Goal: Use online tool/utility: Utilize a website feature to perform a specific function

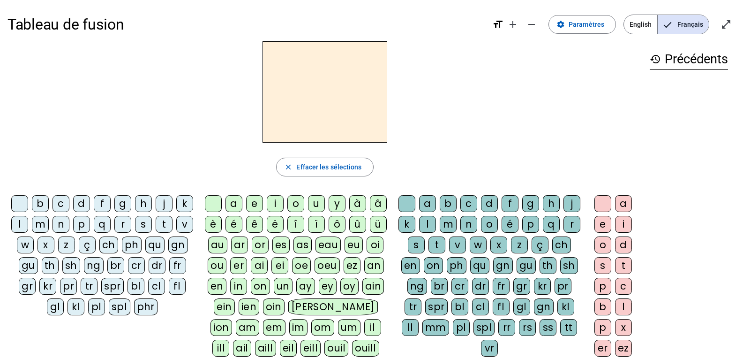
click at [111, 222] on div "q" at bounding box center [102, 224] width 17 height 17
click at [322, 204] on div "u" at bounding box center [316, 203] width 17 height 17
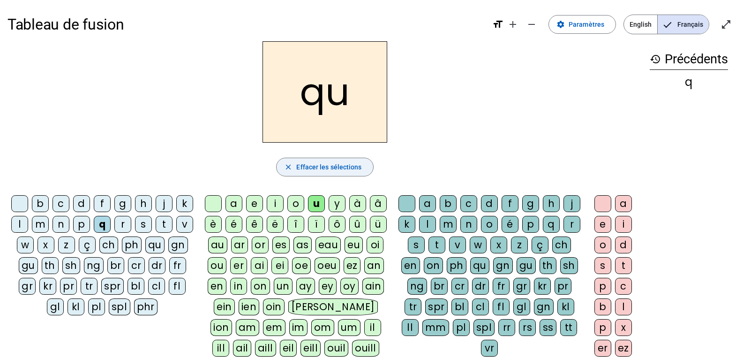
click at [322, 168] on span "Effacer les sélections" at bounding box center [328, 166] width 65 height 11
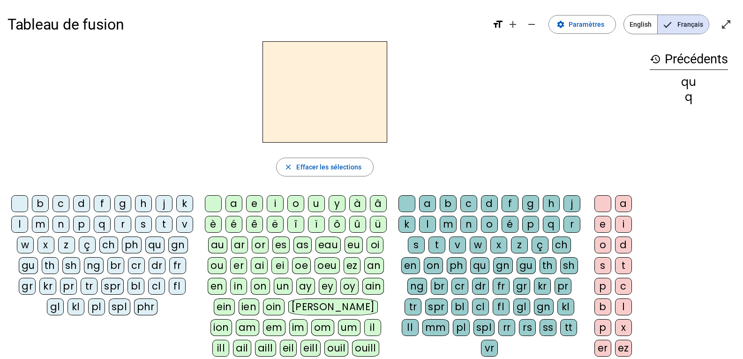
click at [145, 253] on div "qu" at bounding box center [154, 244] width 19 height 17
click at [376, 268] on div "an" at bounding box center [374, 265] width 20 height 17
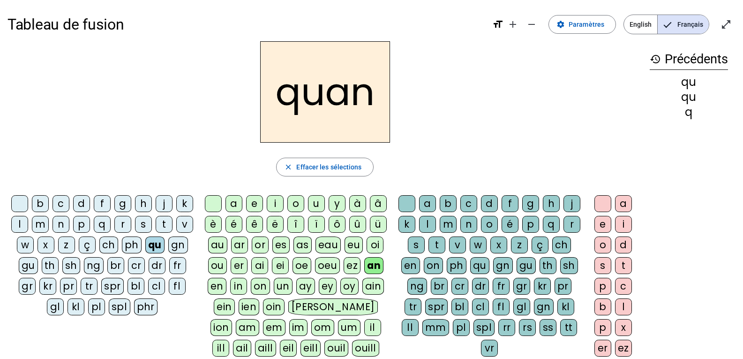
click at [498, 205] on div "d" at bounding box center [489, 203] width 17 height 17
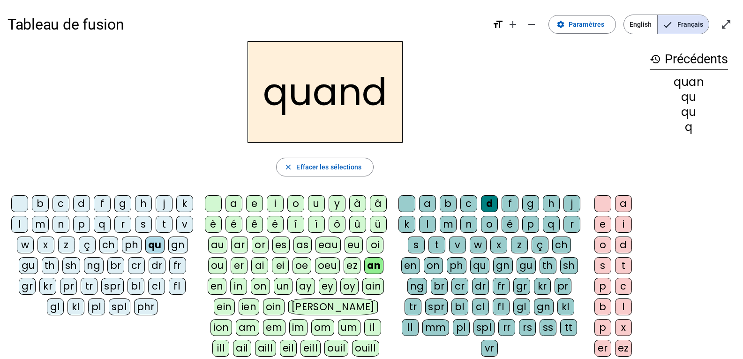
click at [36, 288] on div "gr" at bounding box center [27, 286] width 17 height 17
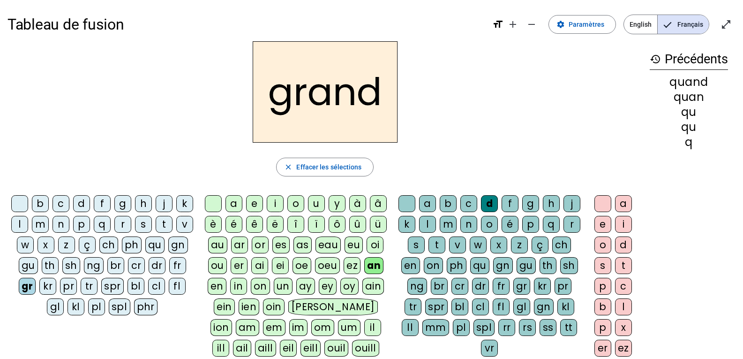
click at [445, 245] on div "t" at bounding box center [437, 244] width 17 height 17
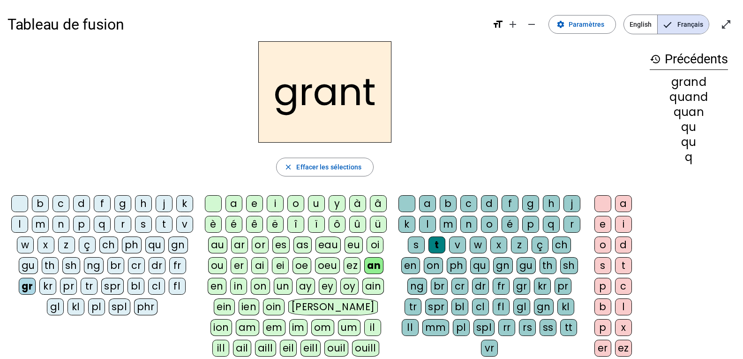
click at [131, 202] on div "g" at bounding box center [122, 203] width 17 height 17
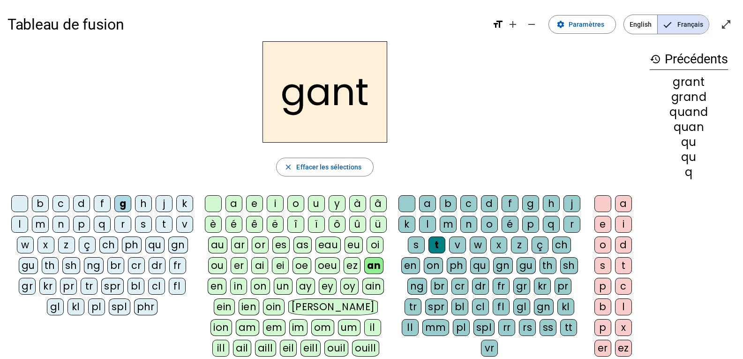
click at [156, 233] on div "t" at bounding box center [164, 224] width 17 height 17
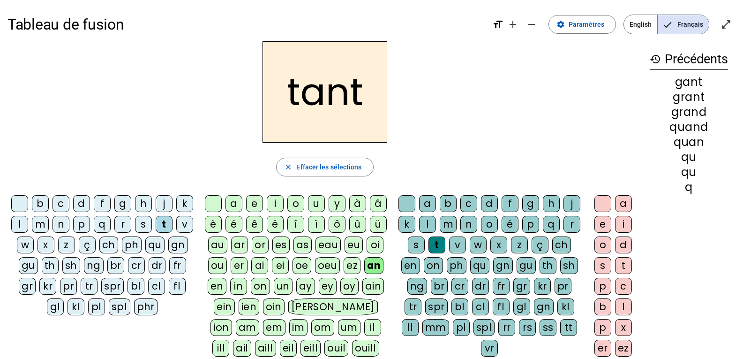
click at [118, 248] on div "ch" at bounding box center [108, 244] width 19 height 17
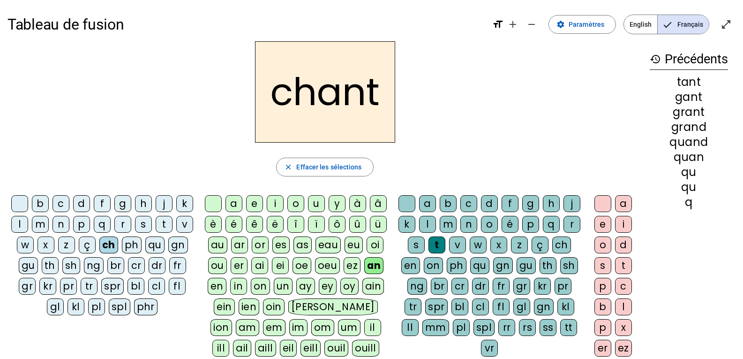
click at [609, 221] on div "e" at bounding box center [602, 224] width 17 height 17
